Goal: Information Seeking & Learning: Learn about a topic

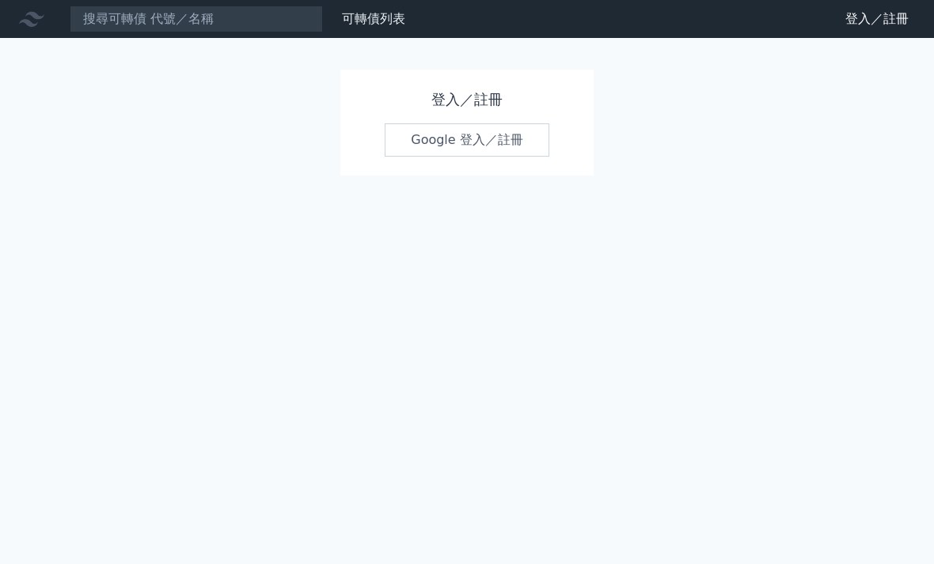
click at [472, 140] on link "Google 登入／註冊" at bounding box center [467, 139] width 165 height 33
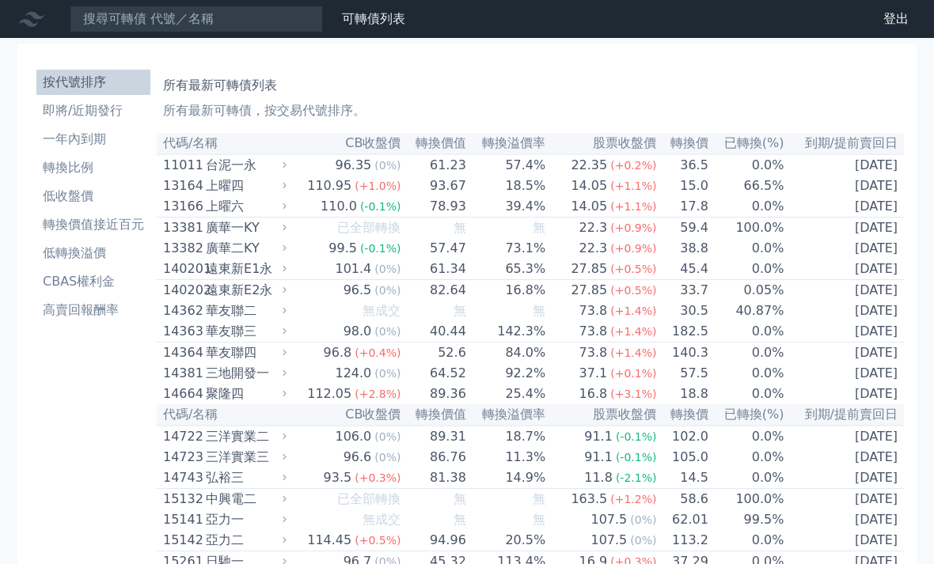
click at [95, 256] on li "低轉換溢價" at bounding box center [93, 253] width 114 height 19
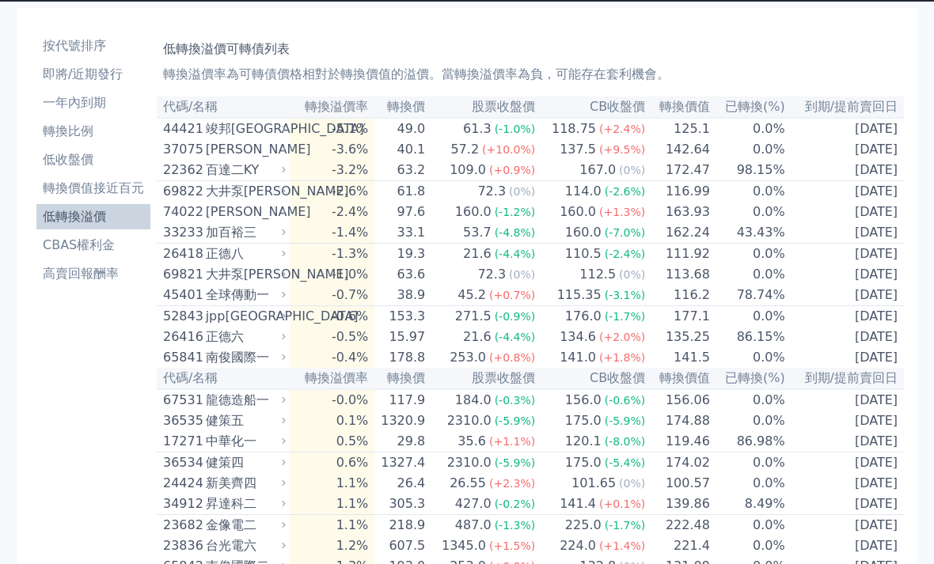
scroll to position [39, 0]
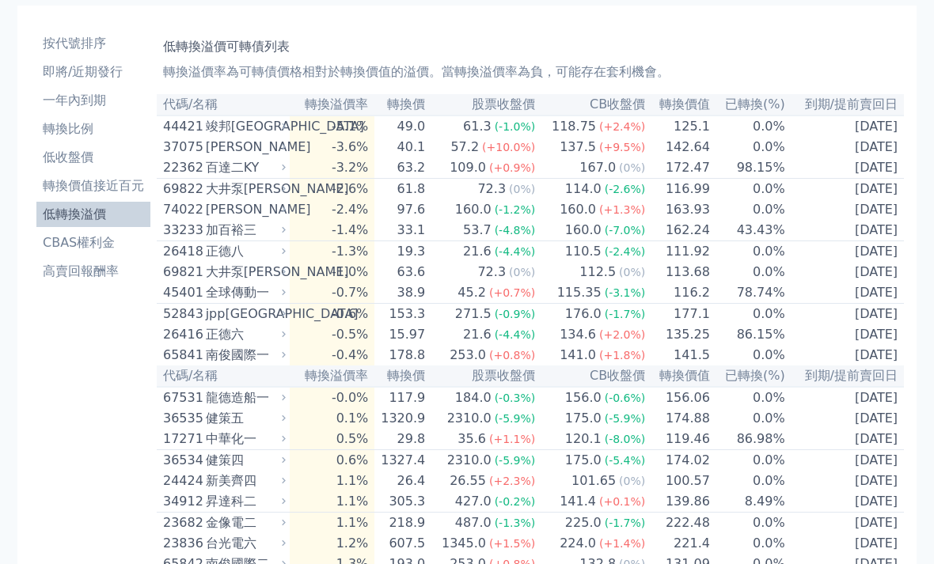
click at [91, 283] on link "高賣回報酬率" at bounding box center [93, 271] width 114 height 25
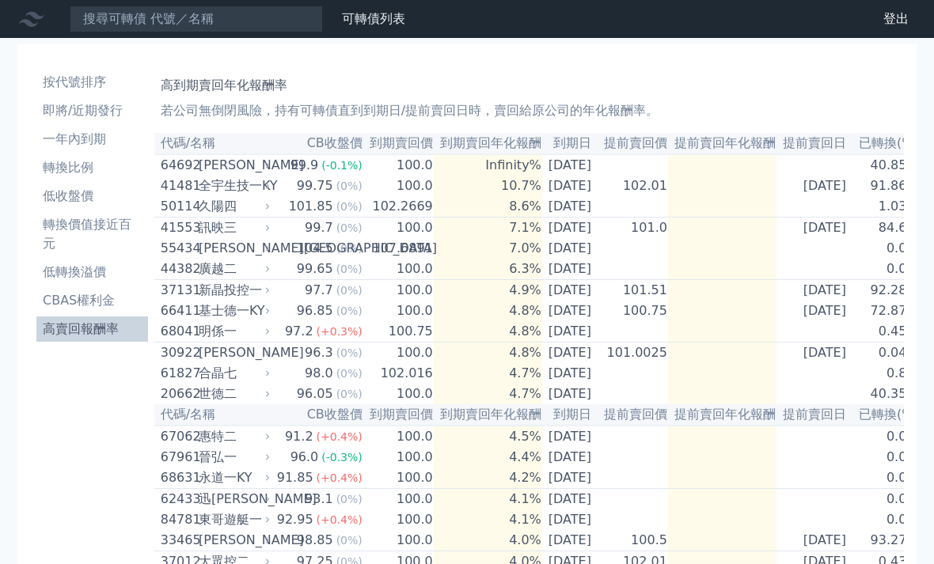
click at [104, 309] on li "CBAS權利金" at bounding box center [92, 300] width 112 height 19
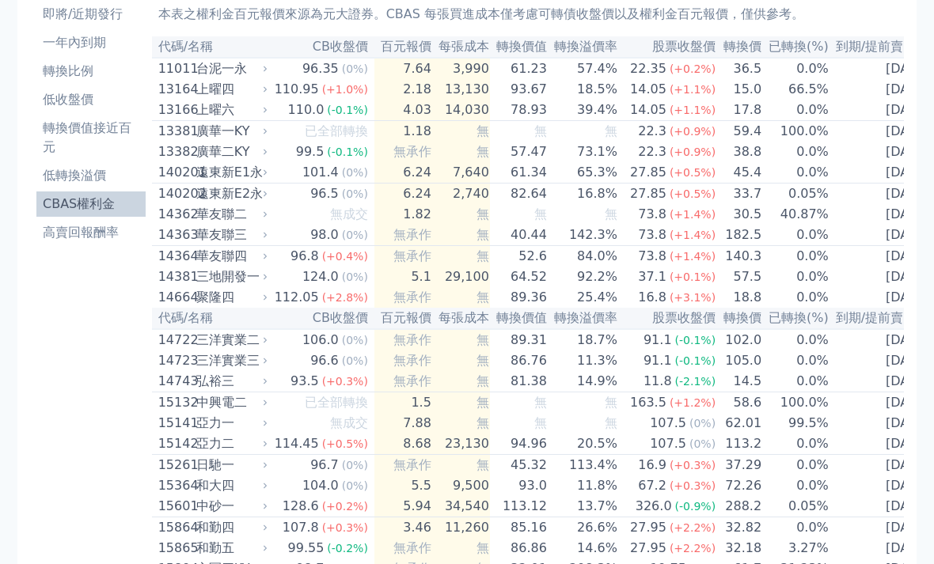
scroll to position [95, 0]
click at [70, 226] on link "高賣回報酬率" at bounding box center [90, 234] width 109 height 25
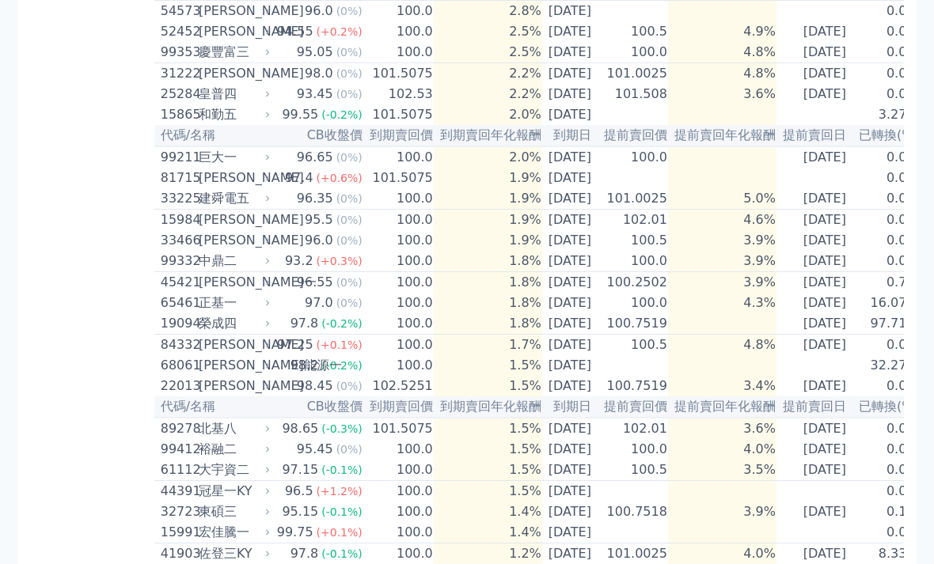
scroll to position [821, 0]
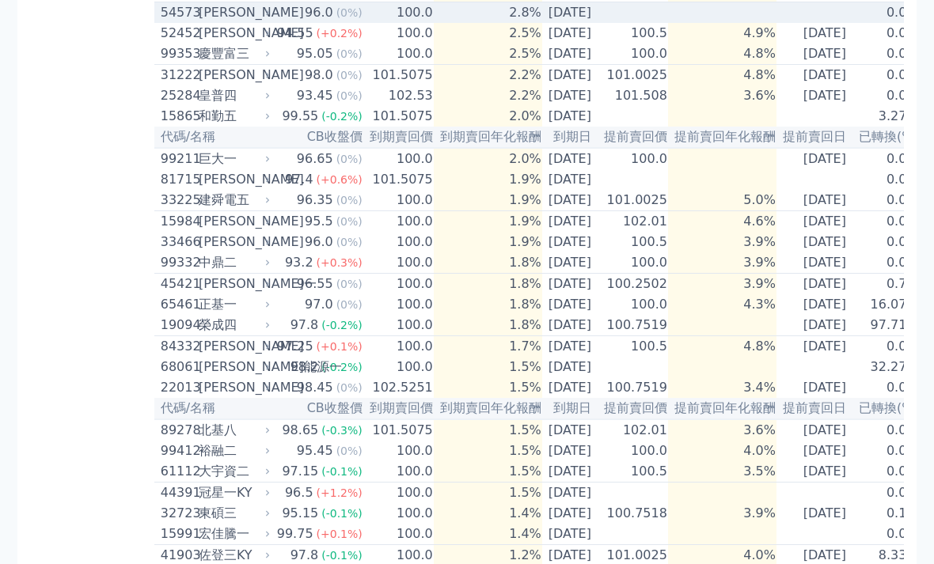
click at [558, 24] on td "[DATE]" at bounding box center [569, 12] width 55 height 21
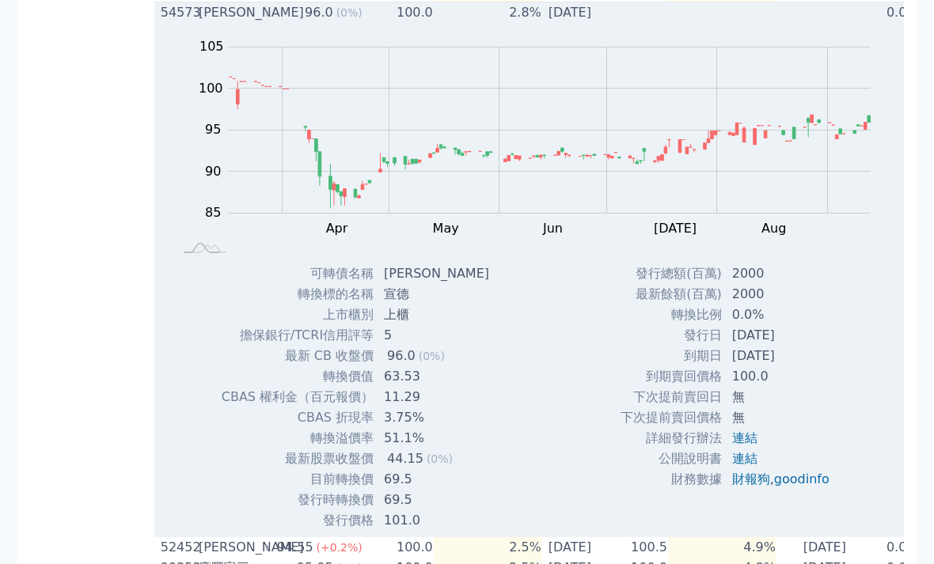
click at [579, 24] on td "[DATE]" at bounding box center [569, 12] width 55 height 21
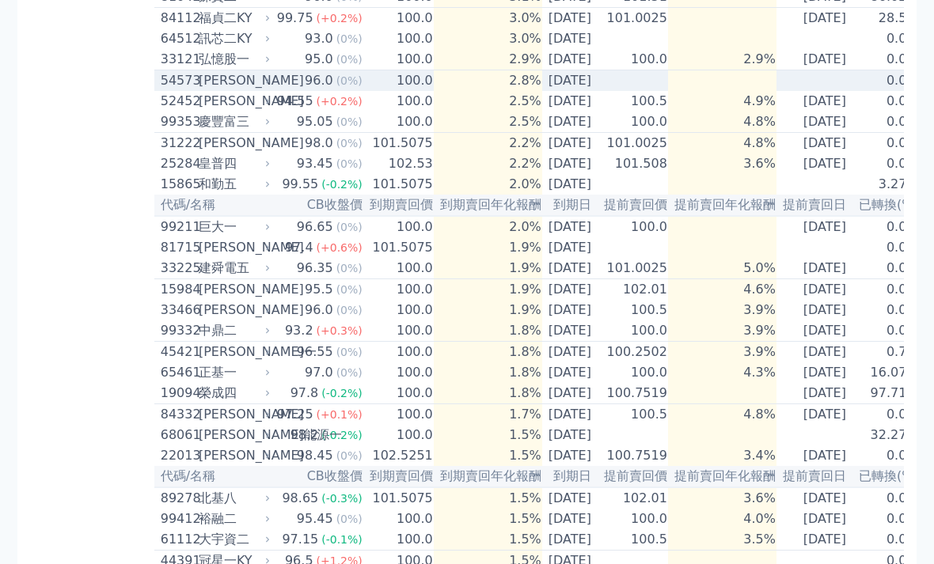
scroll to position [752, 0]
click at [578, 93] on td "[DATE]" at bounding box center [569, 81] width 55 height 21
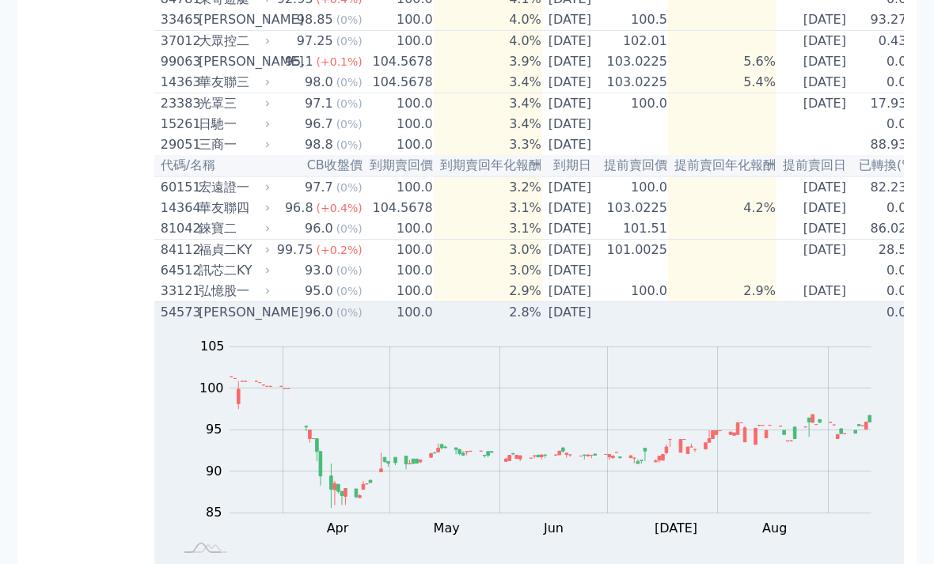
scroll to position [520, 0]
click at [784, 324] on td at bounding box center [814, 313] width 76 height 21
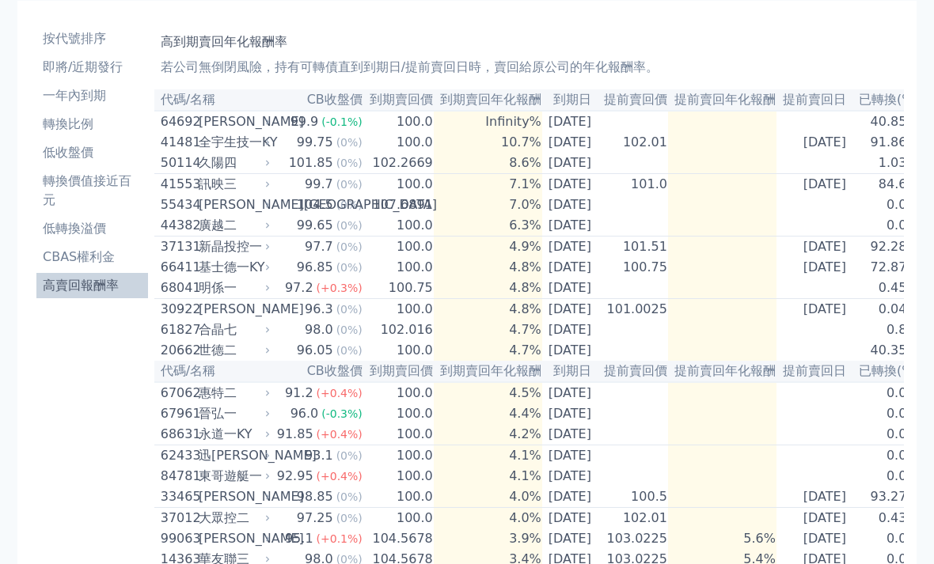
scroll to position [0, 0]
